Goal: Task Accomplishment & Management: Manage account settings

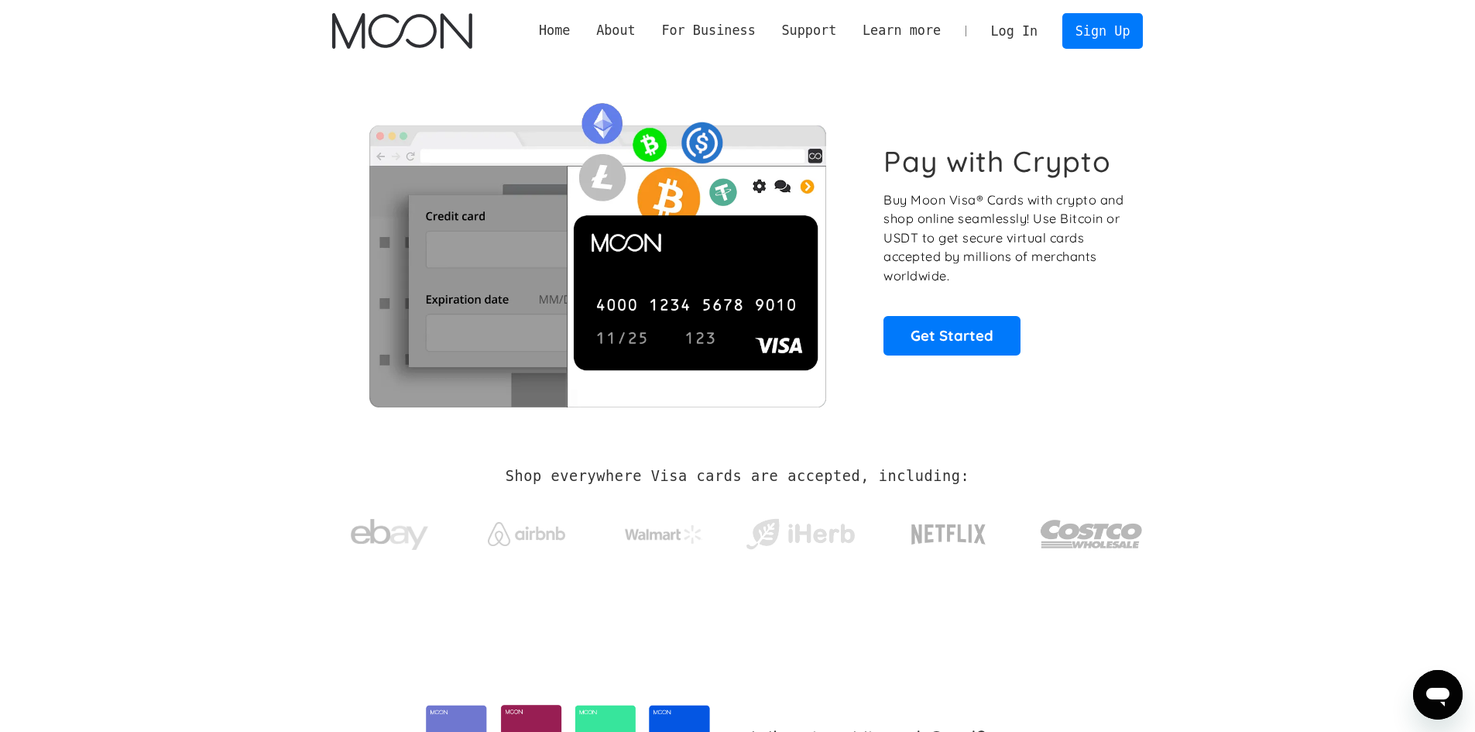
click at [1023, 35] on link "Log In" at bounding box center [1014, 31] width 73 height 34
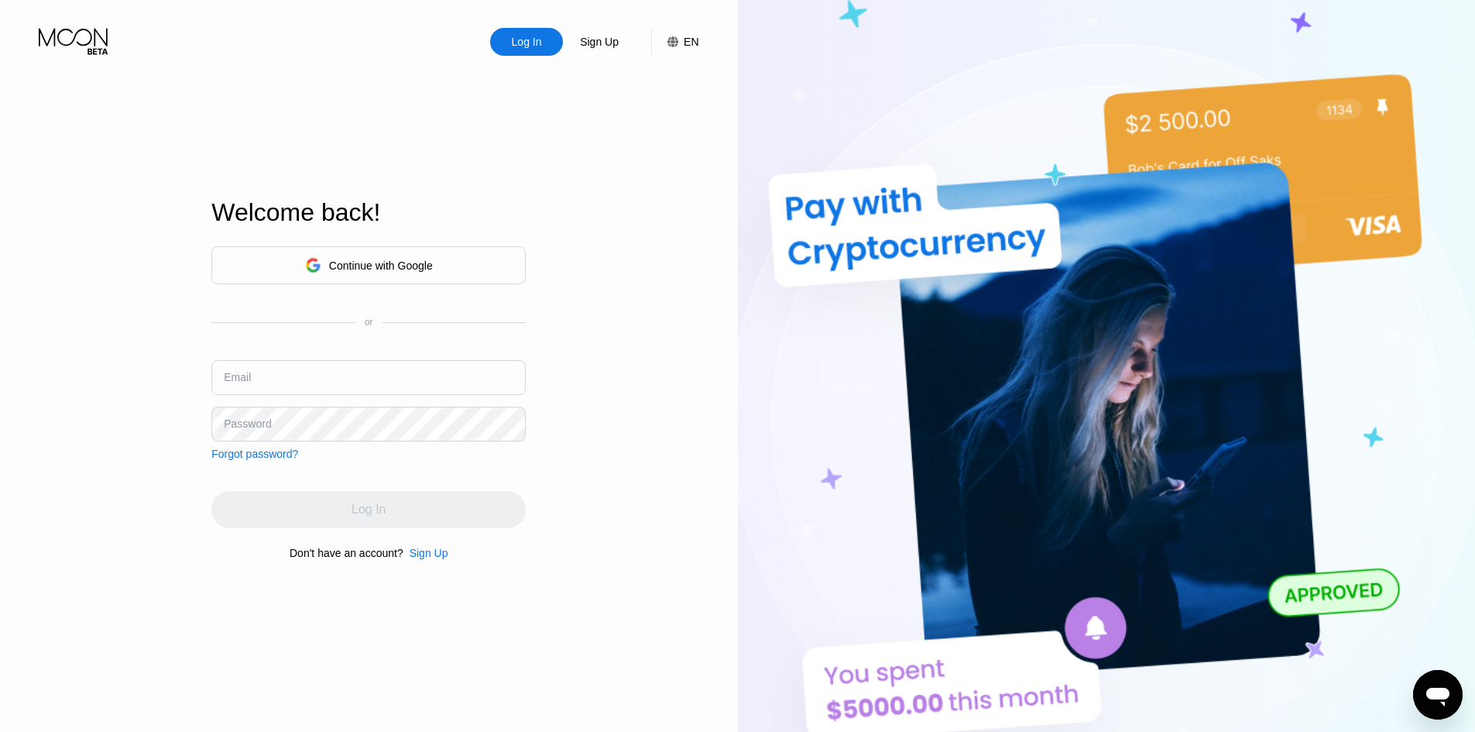
click at [422, 388] on input "text" at bounding box center [368, 377] width 314 height 35
paste input "cesarmiranda040106@proton.me"
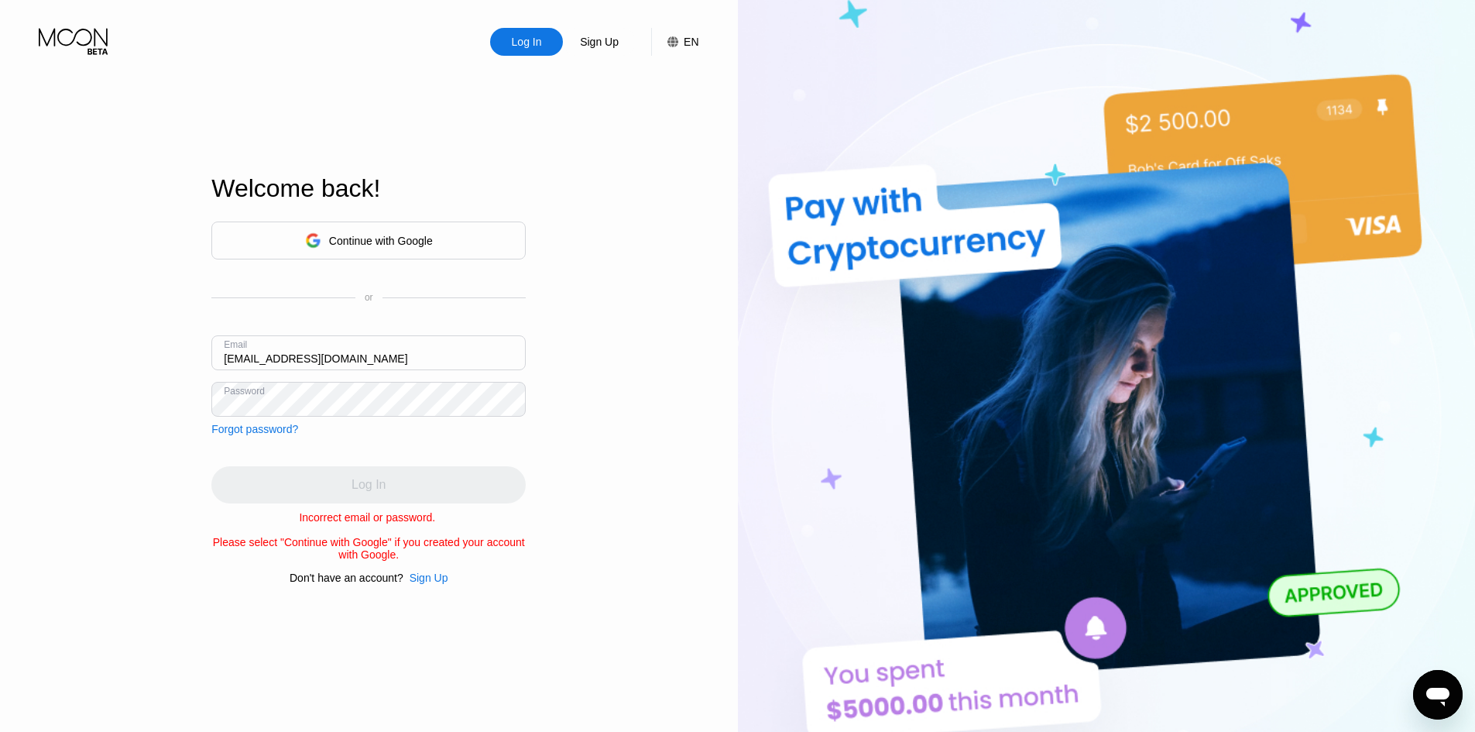
drag, startPoint x: 585, startPoint y: 410, endPoint x: 557, endPoint y: 407, distance: 28.0
click at [584, 410] on div "Log In Sign Up EN Language English Save Welcome back! Continue with Google or E…" at bounding box center [369, 402] width 738 height 805
click at [568, 391] on div "Log In Sign Up EN Language English Save Welcome back! Continue with Google or E…" at bounding box center [369, 402] width 738 height 805
click at [453, 365] on input "[EMAIL_ADDRESS][DOMAIN_NAME]" at bounding box center [368, 352] width 314 height 35
type input "cesarmiranda040106"
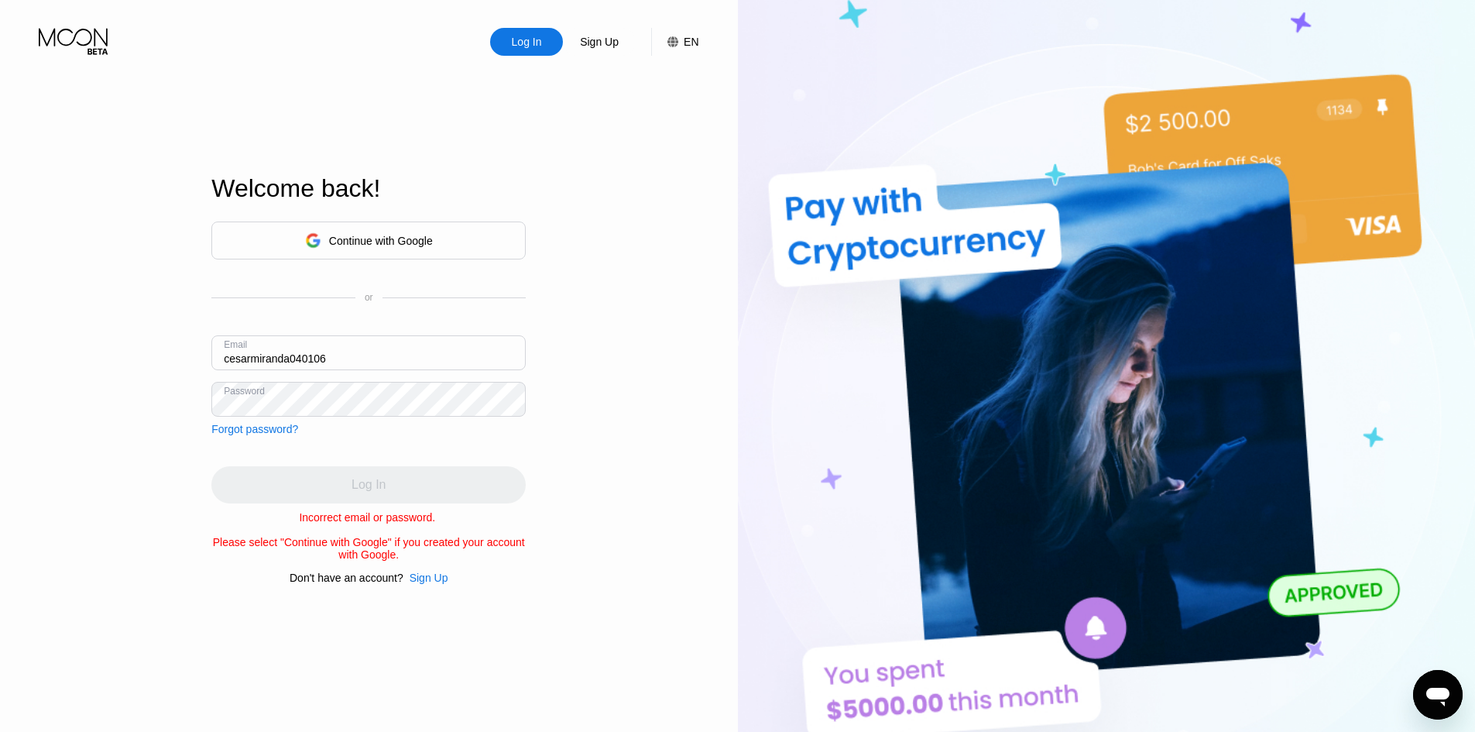
click at [616, 375] on div "Log In Sign Up EN Language English Save Welcome back! Continue with Google or E…" at bounding box center [369, 402] width 738 height 805
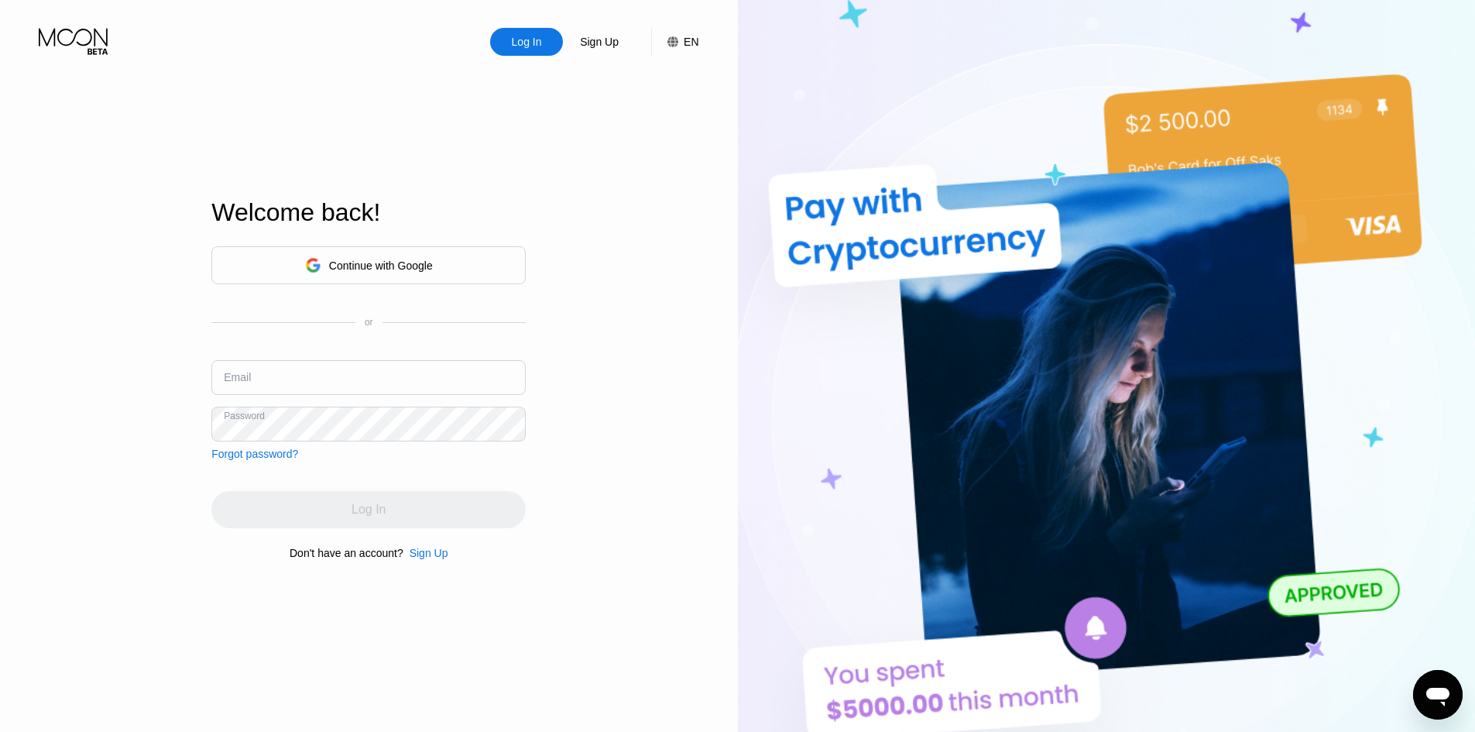
click at [329, 375] on input "text" at bounding box center [368, 377] width 314 height 35
paste input "[EMAIL_ADDRESS][DOMAIN_NAME]"
type input "[EMAIL_ADDRESS][DOMAIN_NAME]"
drag, startPoint x: 644, startPoint y: 421, endPoint x: 476, endPoint y: 473, distance: 175.8
click at [643, 423] on div "Log In Sign Up EN Language Select an item Save Welcome back! Continue with Goog…" at bounding box center [369, 402] width 738 height 805
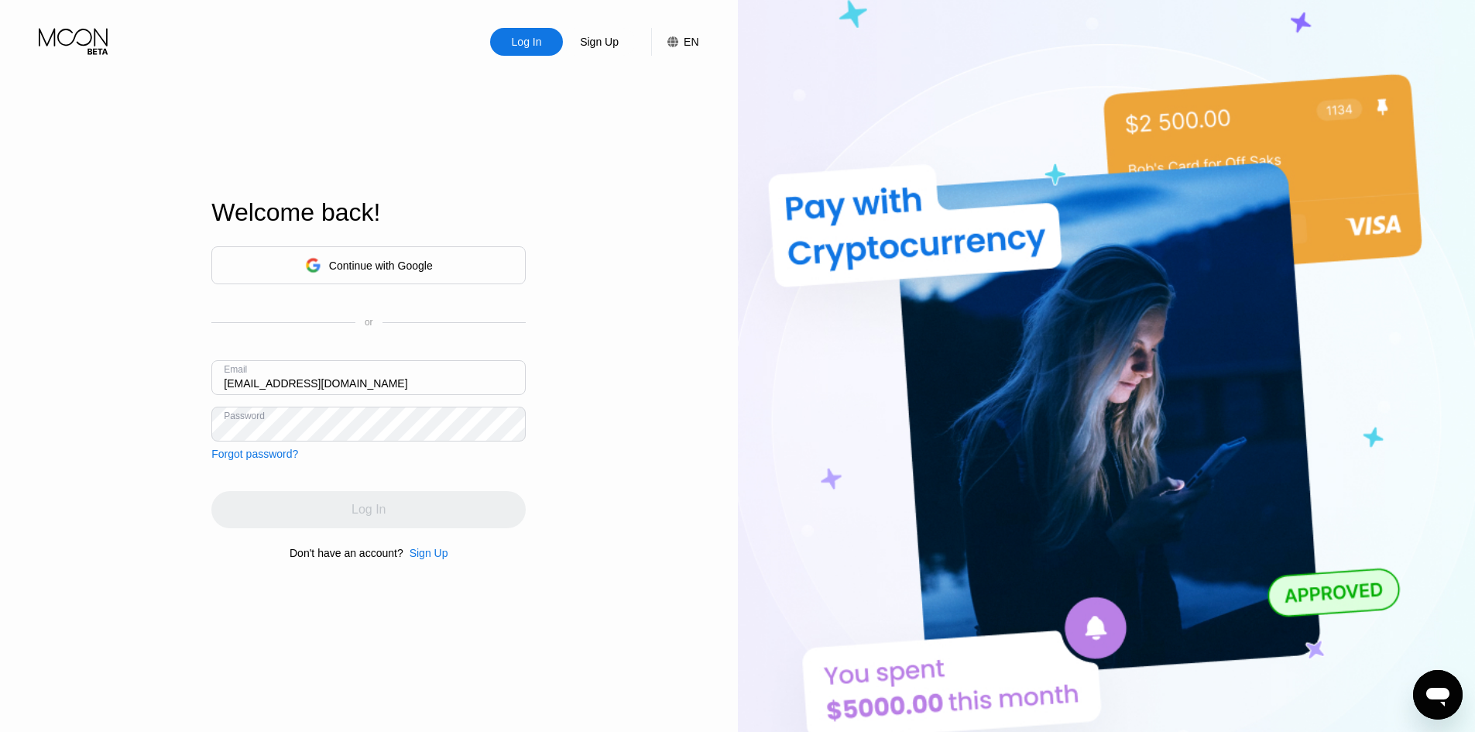
click at [358, 511] on div "Log In" at bounding box center [368, 509] width 314 height 37
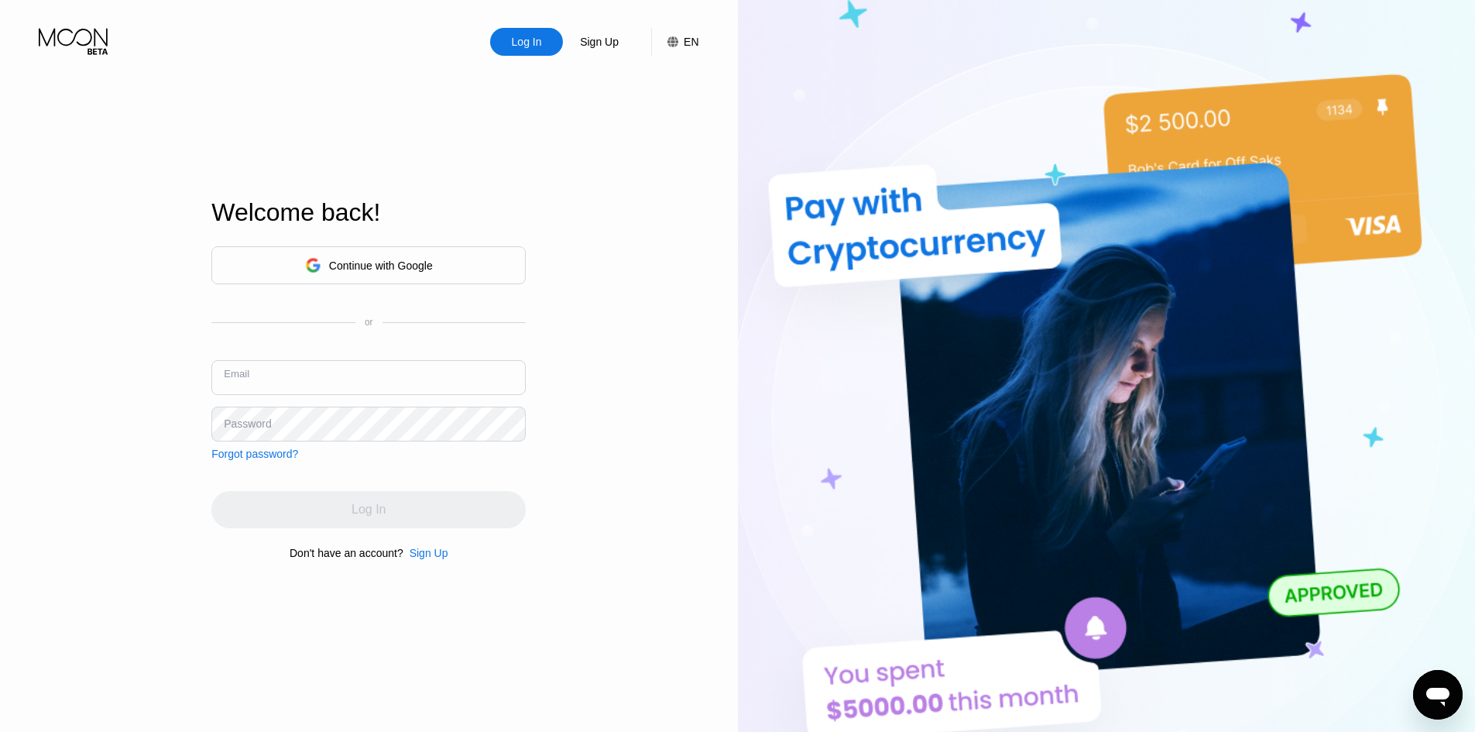
click at [369, 370] on input "text" at bounding box center [368, 377] width 314 height 35
paste input "cesarmiranda040106@proton.me"
type input "cesarmiranda040106@proton.me"
drag, startPoint x: 436, startPoint y: 502, endPoint x: 424, endPoint y: 515, distance: 17.5
click at [436, 503] on div "Log In" at bounding box center [368, 509] width 314 height 37
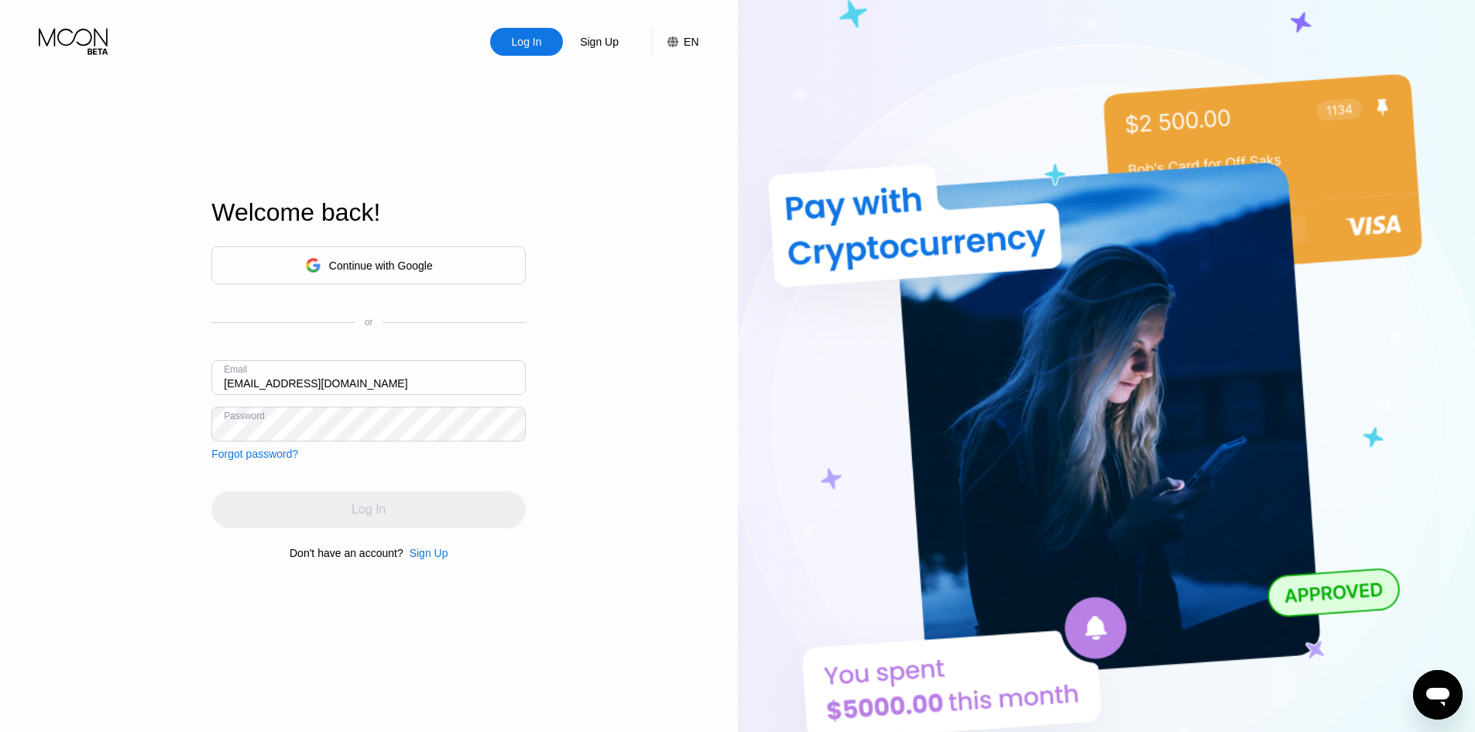
click at [424, 515] on div "Log In" at bounding box center [368, 509] width 314 height 37
click at [580, 425] on div "Log In Sign Up EN Language Select an item Save Welcome back! Continue with Goog…" at bounding box center [369, 402] width 738 height 805
click at [524, 43] on div "Log In" at bounding box center [526, 41] width 33 height 15
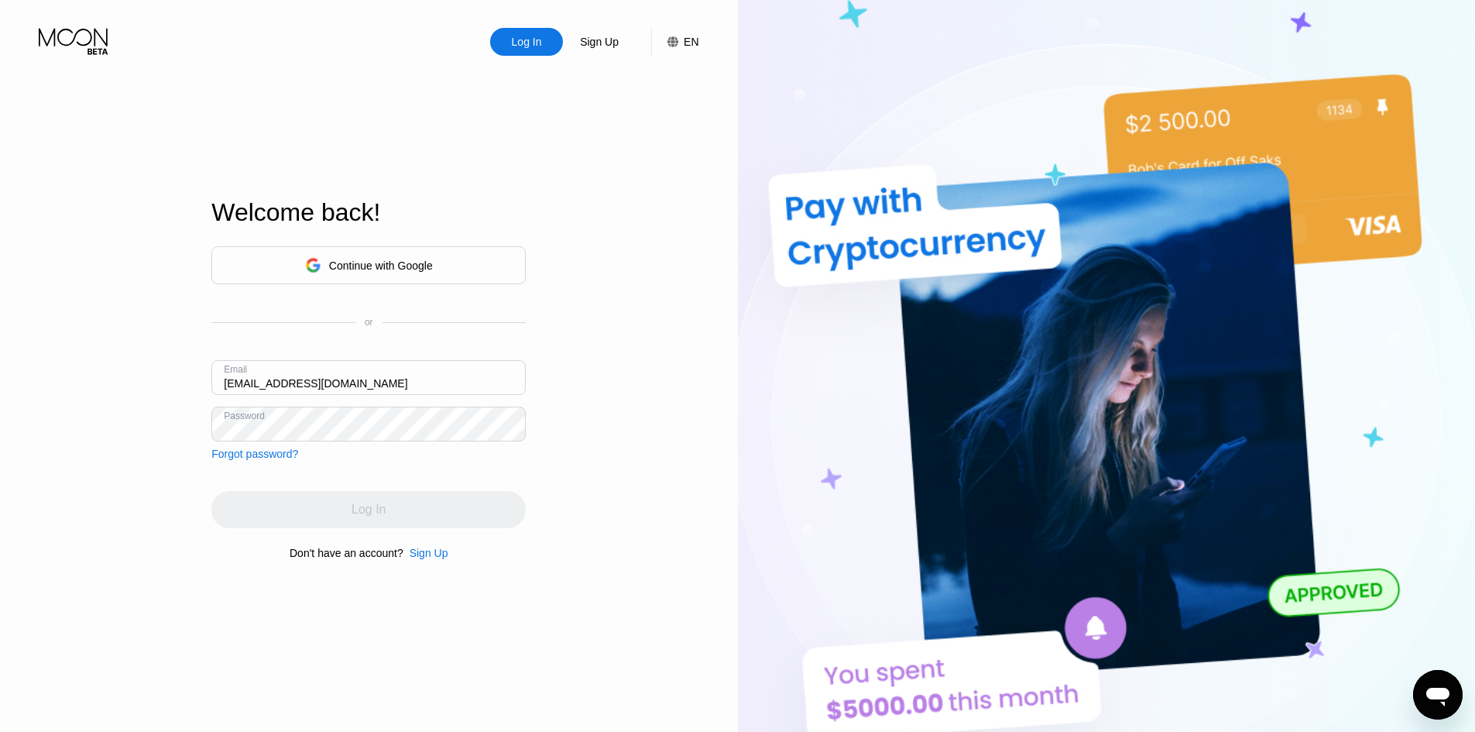
click at [579, 225] on div "Log In Sign Up EN Language Select an item Save Welcome back! Continue with Goog…" at bounding box center [369, 402] width 738 height 805
click at [383, 514] on div "Log In" at bounding box center [368, 509] width 314 height 37
drag, startPoint x: 633, startPoint y: 358, endPoint x: 633, endPoint y: 342, distance: 15.5
click at [633, 354] on div "Log In Sign Up EN Language Select an item Save Welcome back! Continue with Goog…" at bounding box center [369, 402] width 738 height 805
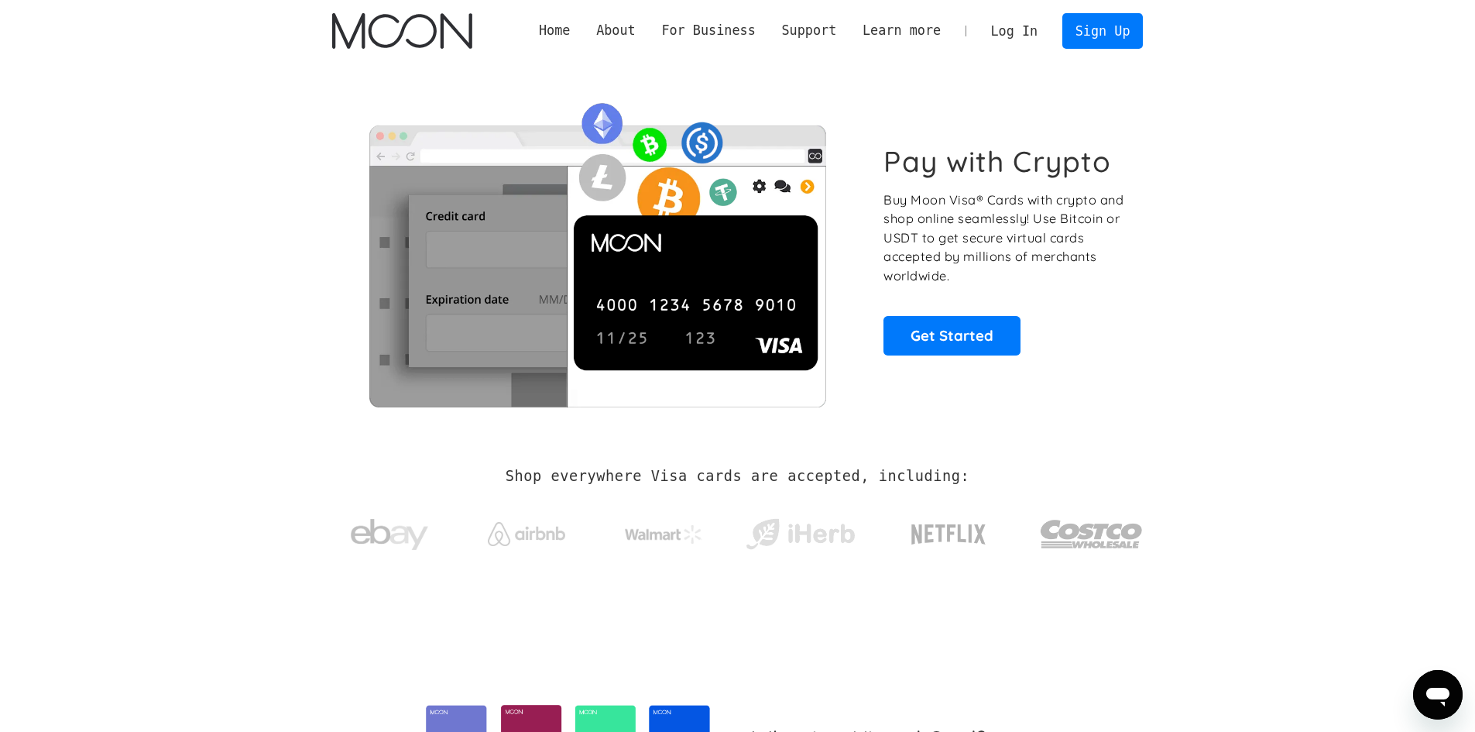
click at [1027, 30] on link "Log In" at bounding box center [1014, 31] width 73 height 34
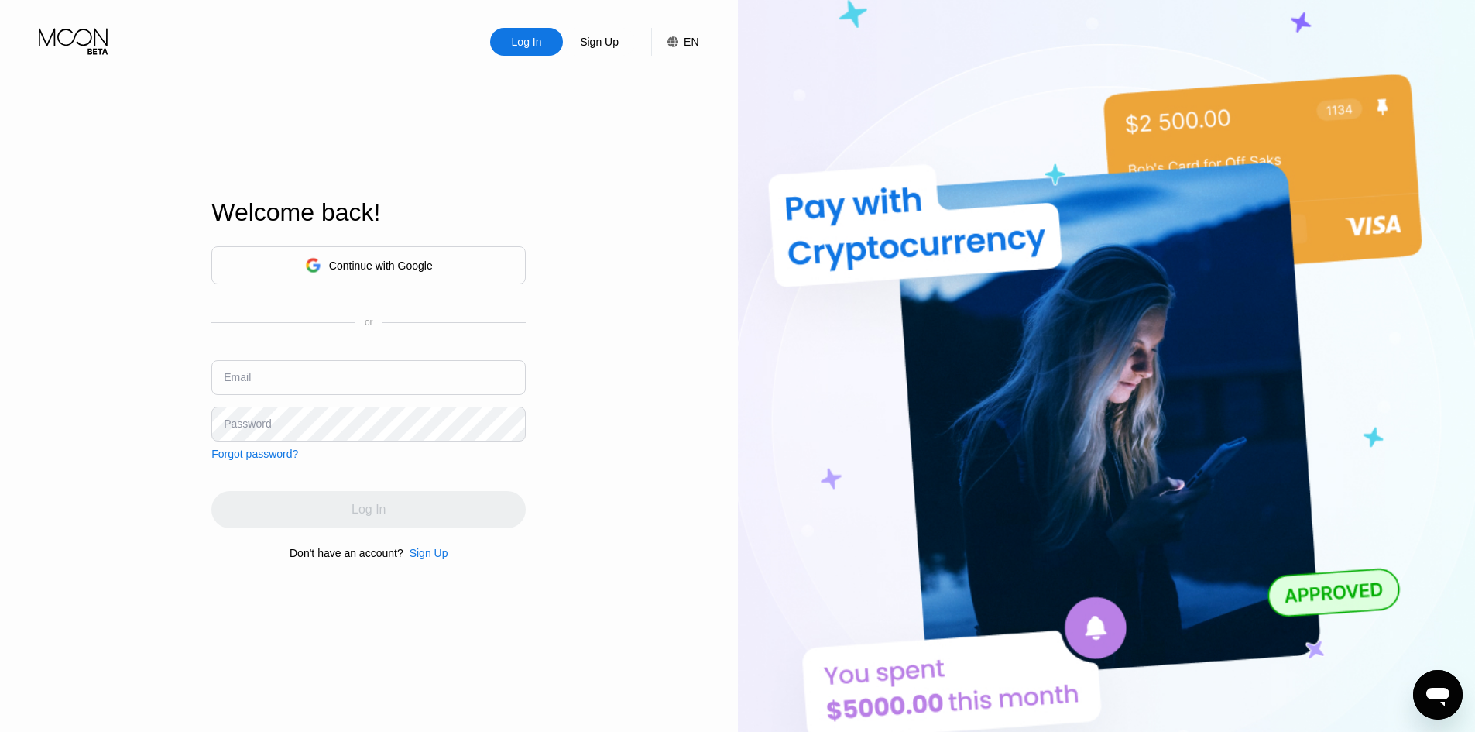
click at [326, 385] on input "text" at bounding box center [368, 377] width 314 height 35
paste input "qkrrhkdtjd123"
drag, startPoint x: 321, startPoint y: 384, endPoint x: 53, endPoint y: 382, distance: 267.1
click at [54, 382] on div "Log In Sign Up EN Language Select an item Save Welcome back! Continue with Goog…" at bounding box center [369, 402] width 738 height 805
paste input "[EMAIL_ADDRESS][DOMAIN_NAME]"
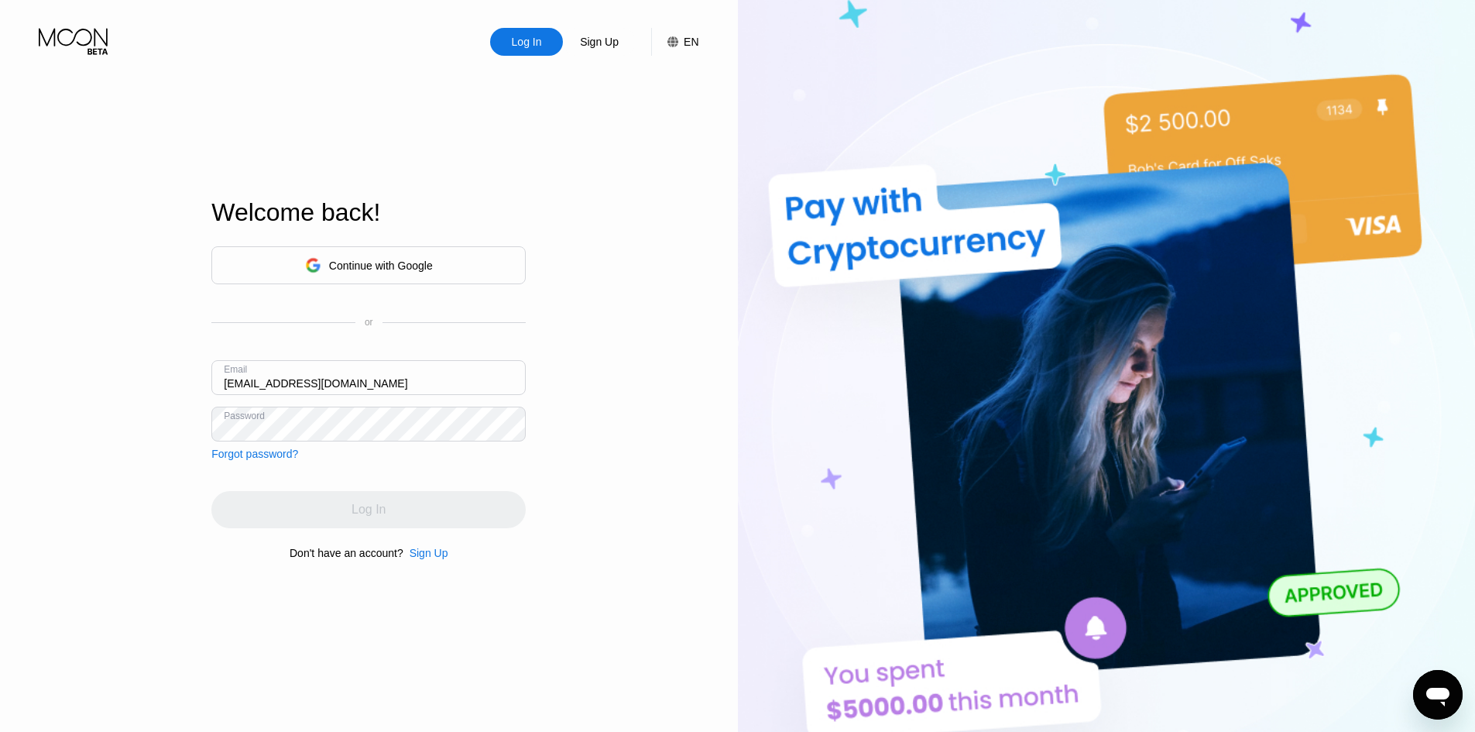
type input "[EMAIL_ADDRESS][DOMAIN_NAME]"
click at [361, 505] on div "Log In" at bounding box center [368, 509] width 314 height 37
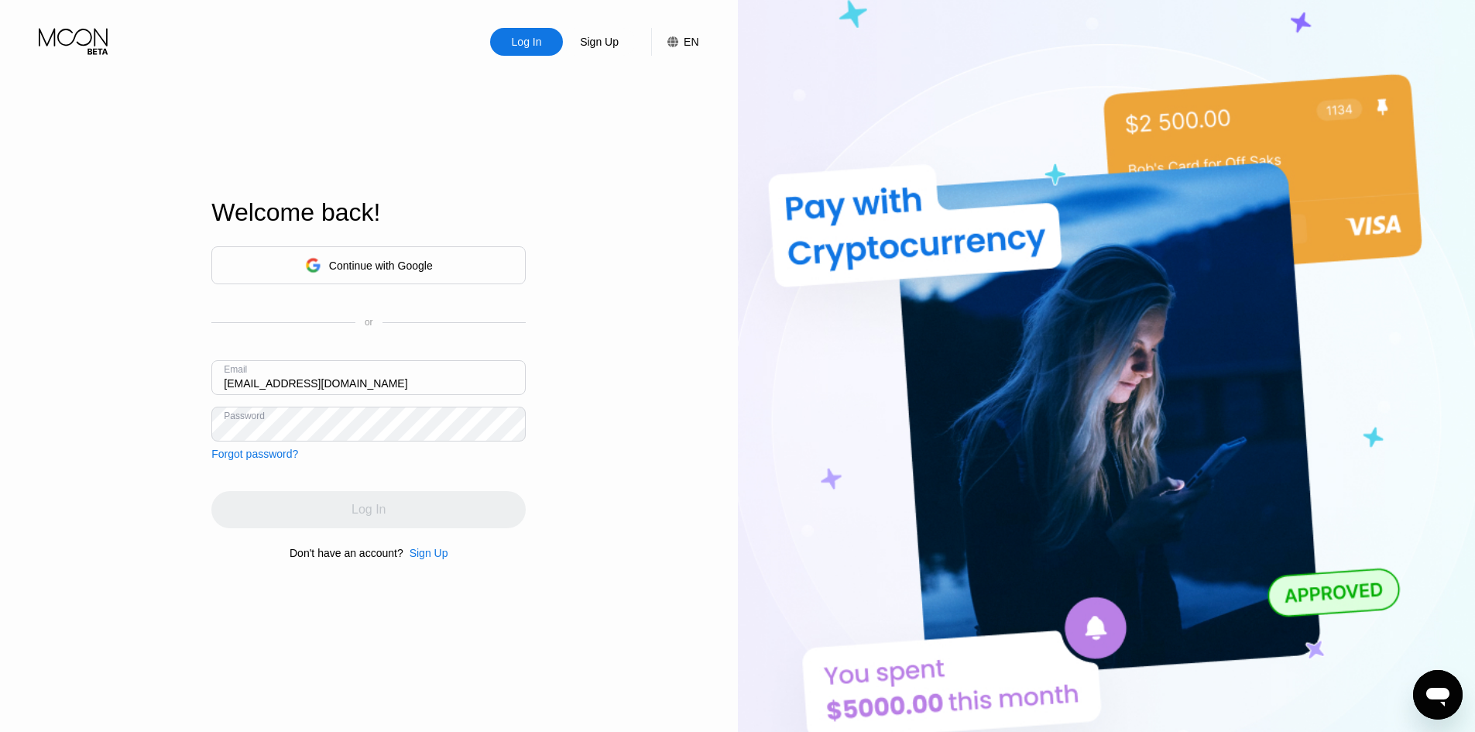
click at [361, 505] on div "Log In" at bounding box center [368, 509] width 314 height 37
click at [331, 374] on input "text" at bounding box center [368, 377] width 314 height 35
type input "v"
paste input "[EMAIL_ADDRESS][DOMAIN_NAME]"
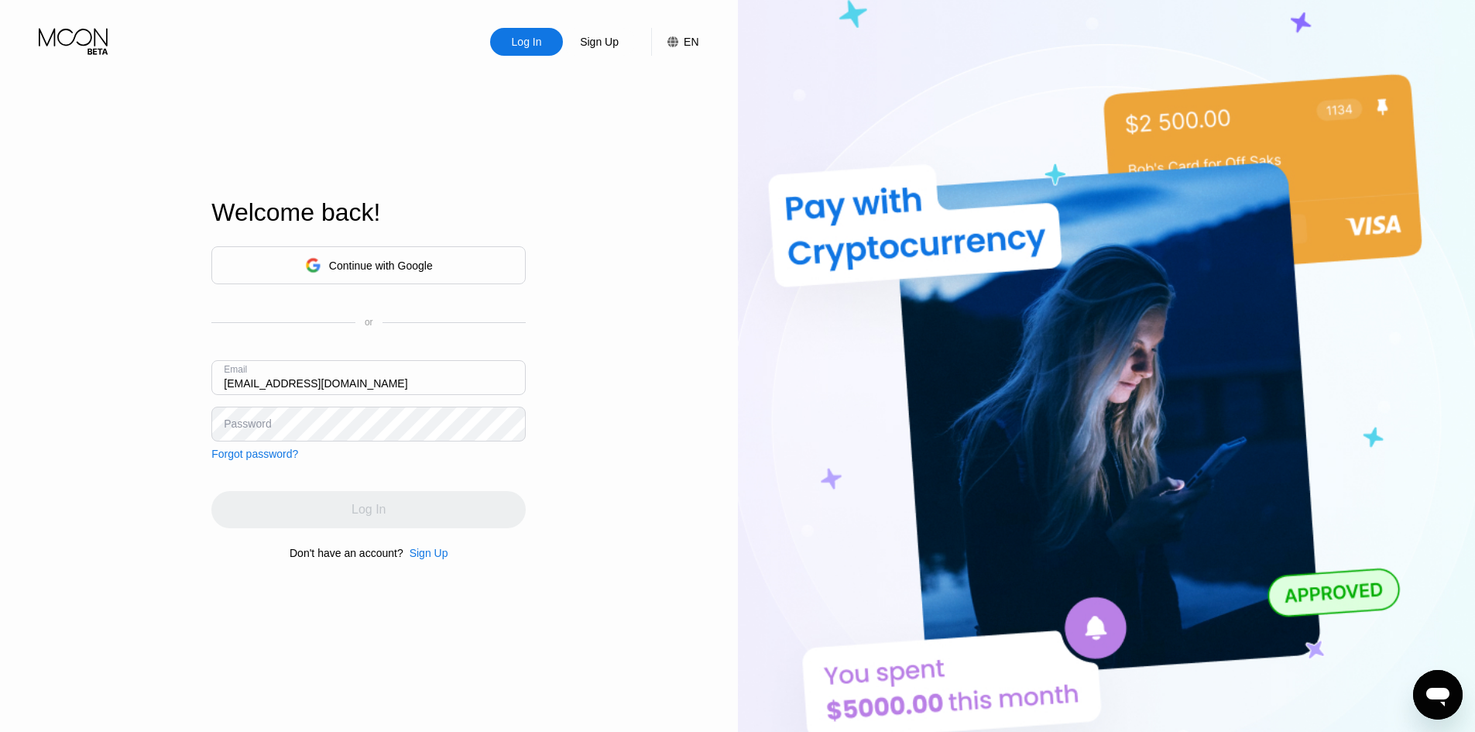
type input "[EMAIL_ADDRESS][DOMAIN_NAME]"
click at [461, 515] on div "Log In" at bounding box center [368, 509] width 314 height 37
click at [460, 515] on div "Log In" at bounding box center [368, 509] width 314 height 37
click at [459, 516] on div "Log In" at bounding box center [368, 509] width 314 height 37
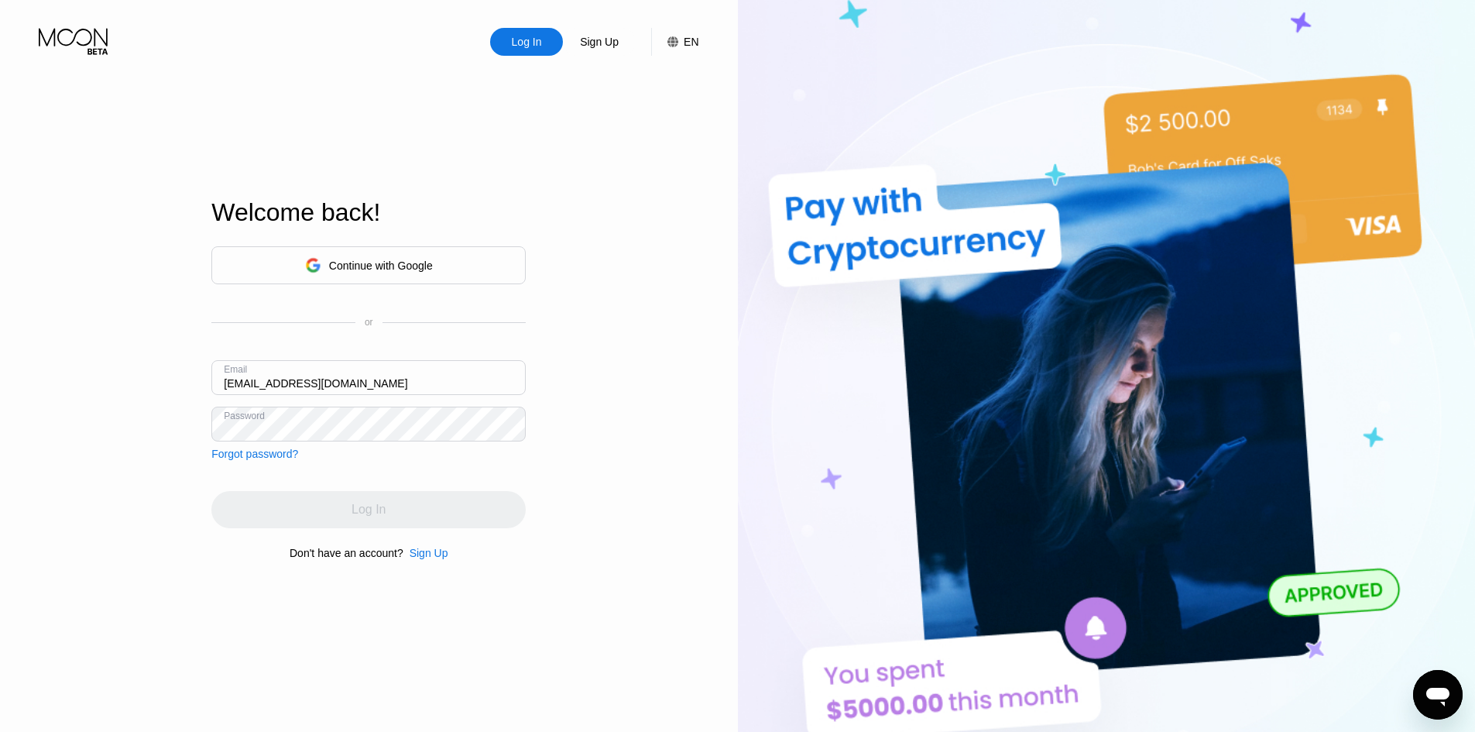
click at [461, 516] on div "Log In" at bounding box center [368, 509] width 314 height 37
click at [459, 517] on div "Log In" at bounding box center [368, 509] width 314 height 37
click at [252, 458] on div "Forgot password?" at bounding box center [254, 454] width 87 height 12
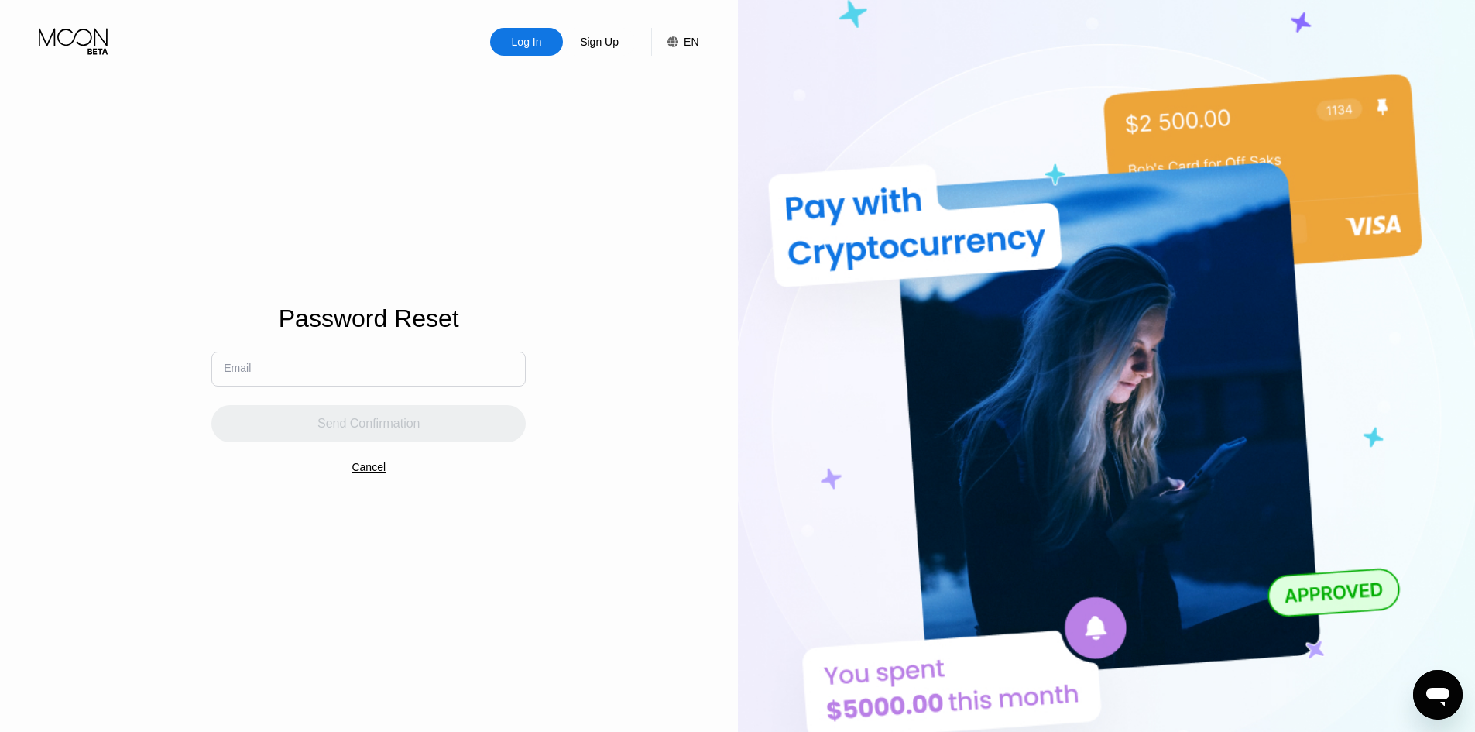
click at [386, 360] on input "text" at bounding box center [368, 369] width 314 height 35
click at [369, 374] on input "text" at bounding box center [368, 369] width 314 height 35
paste input "[EMAIL_ADDRESS][DOMAIN_NAME]"
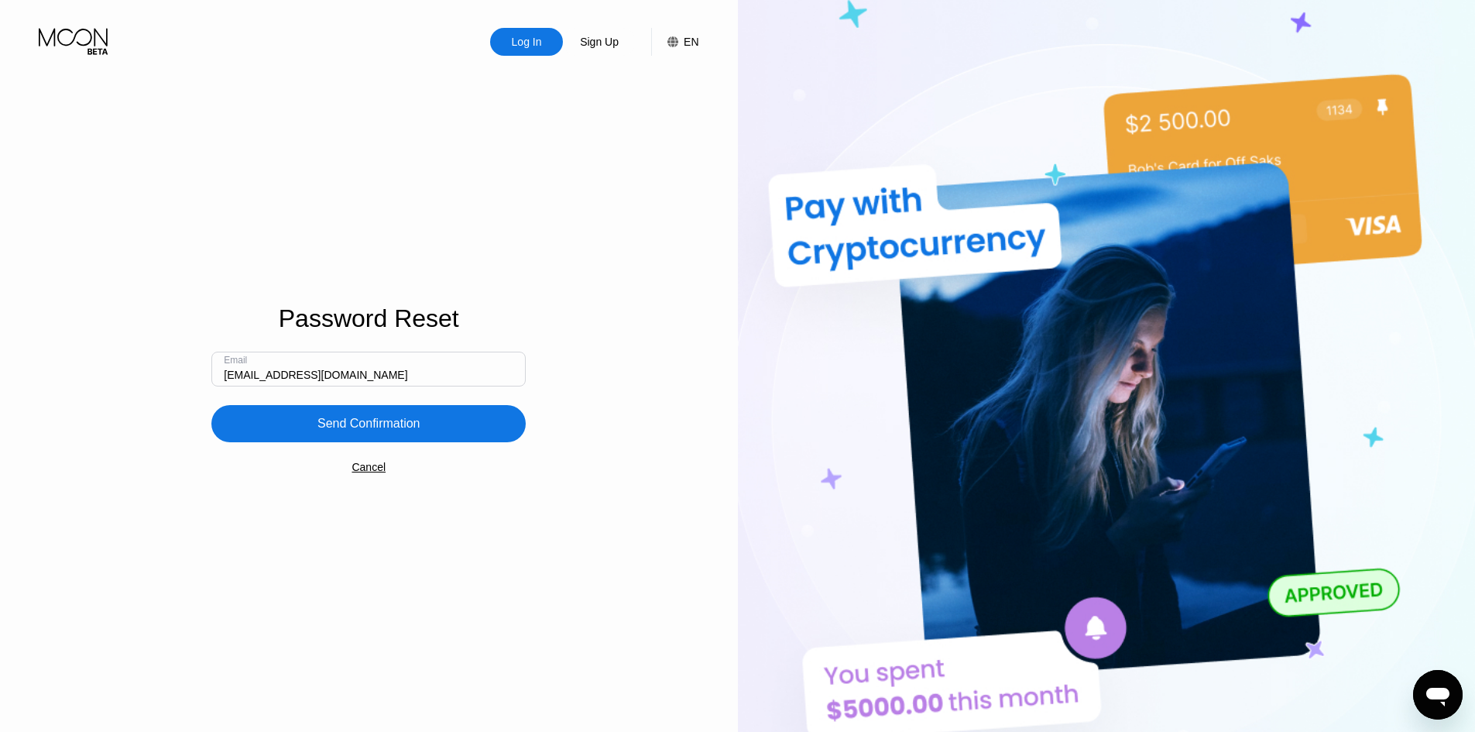
type input "[EMAIL_ADDRESS][DOMAIN_NAME]"
